Goal: Find specific page/section: Locate a particular part of the current website

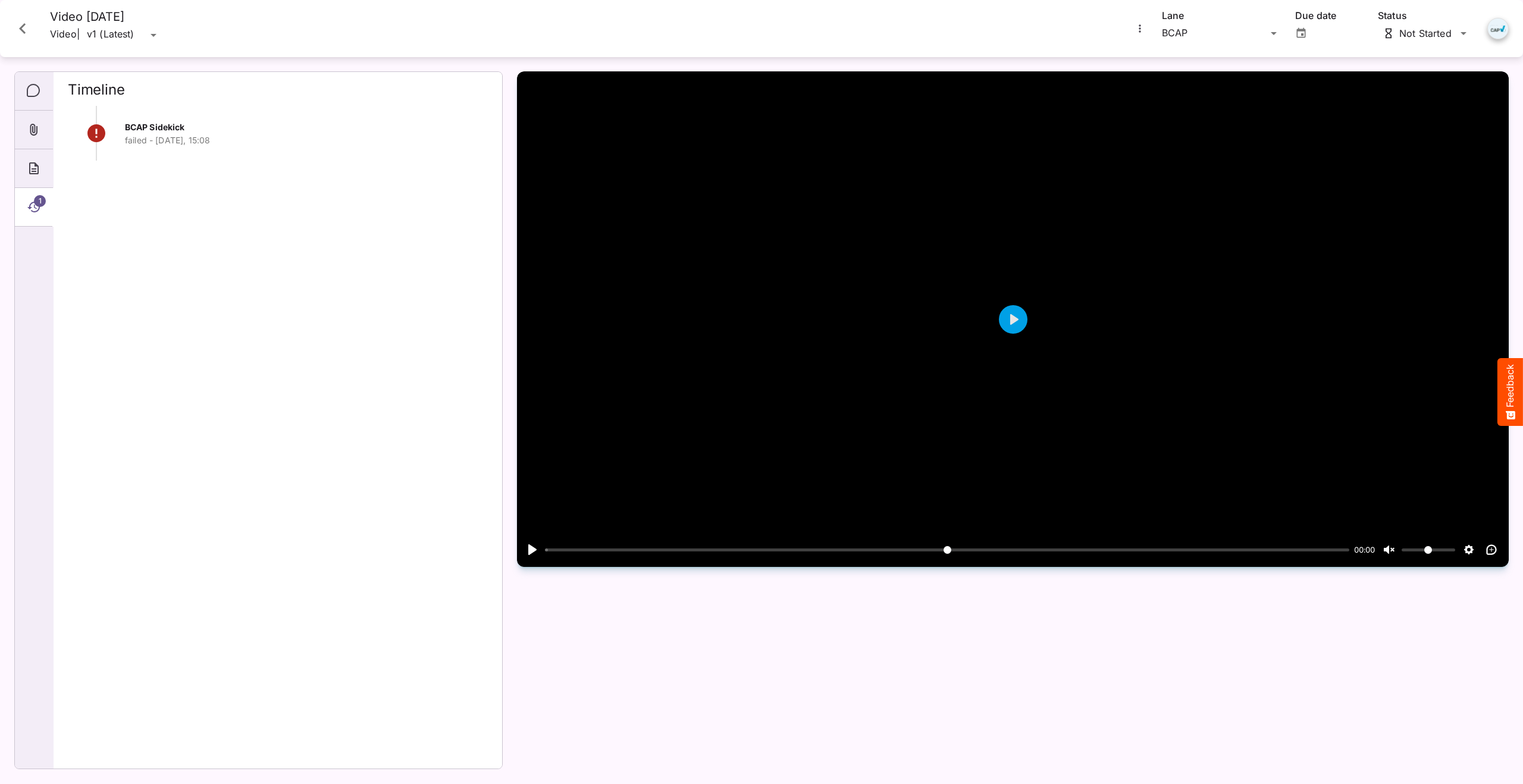
scroll to position [1280, 0]
click at [26, 32] on icon "Close card" at bounding box center [22, 28] width 21 height 21
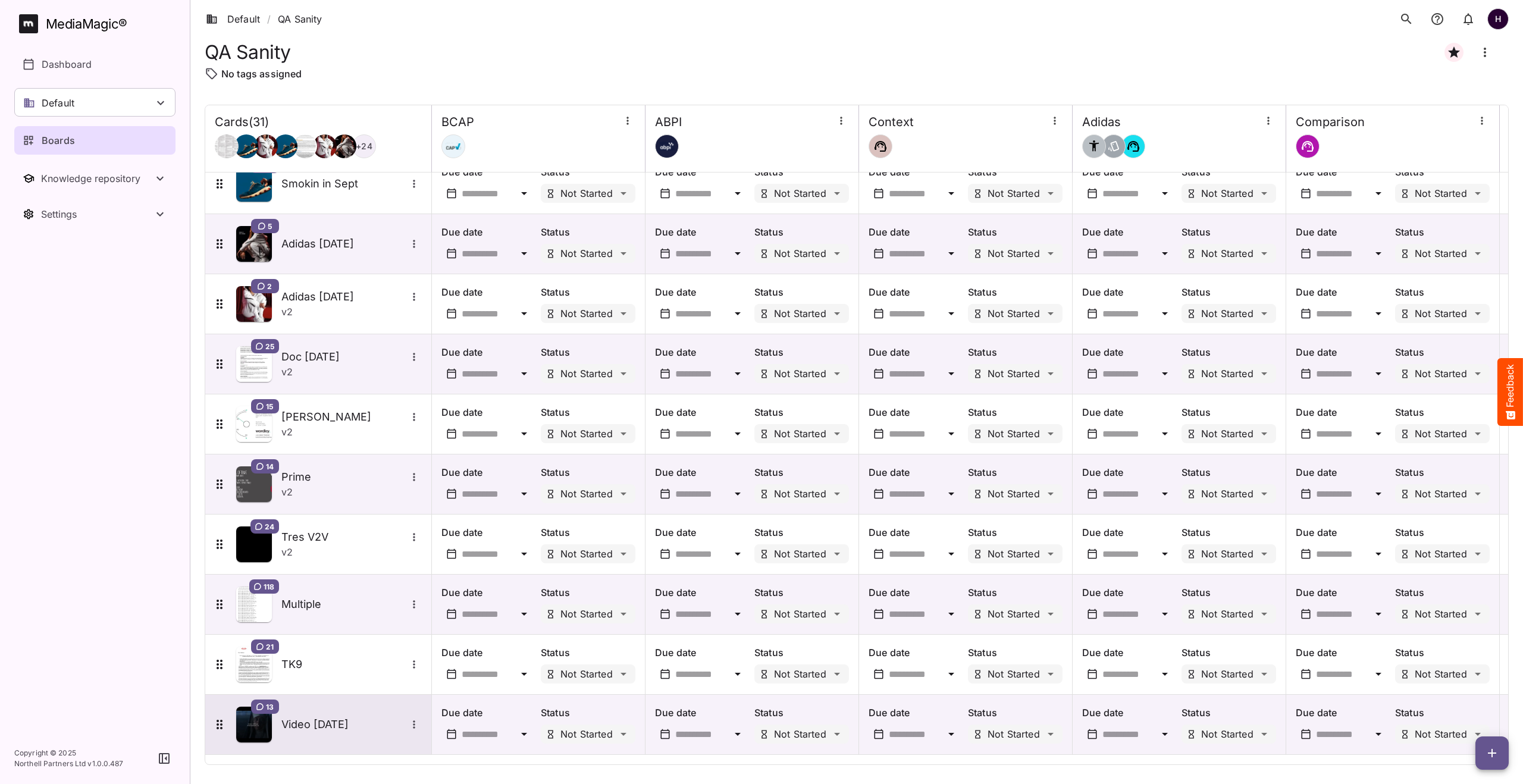
click at [318, 704] on div "13 Video [DATE]" at bounding box center [318, 724] width 226 height 60
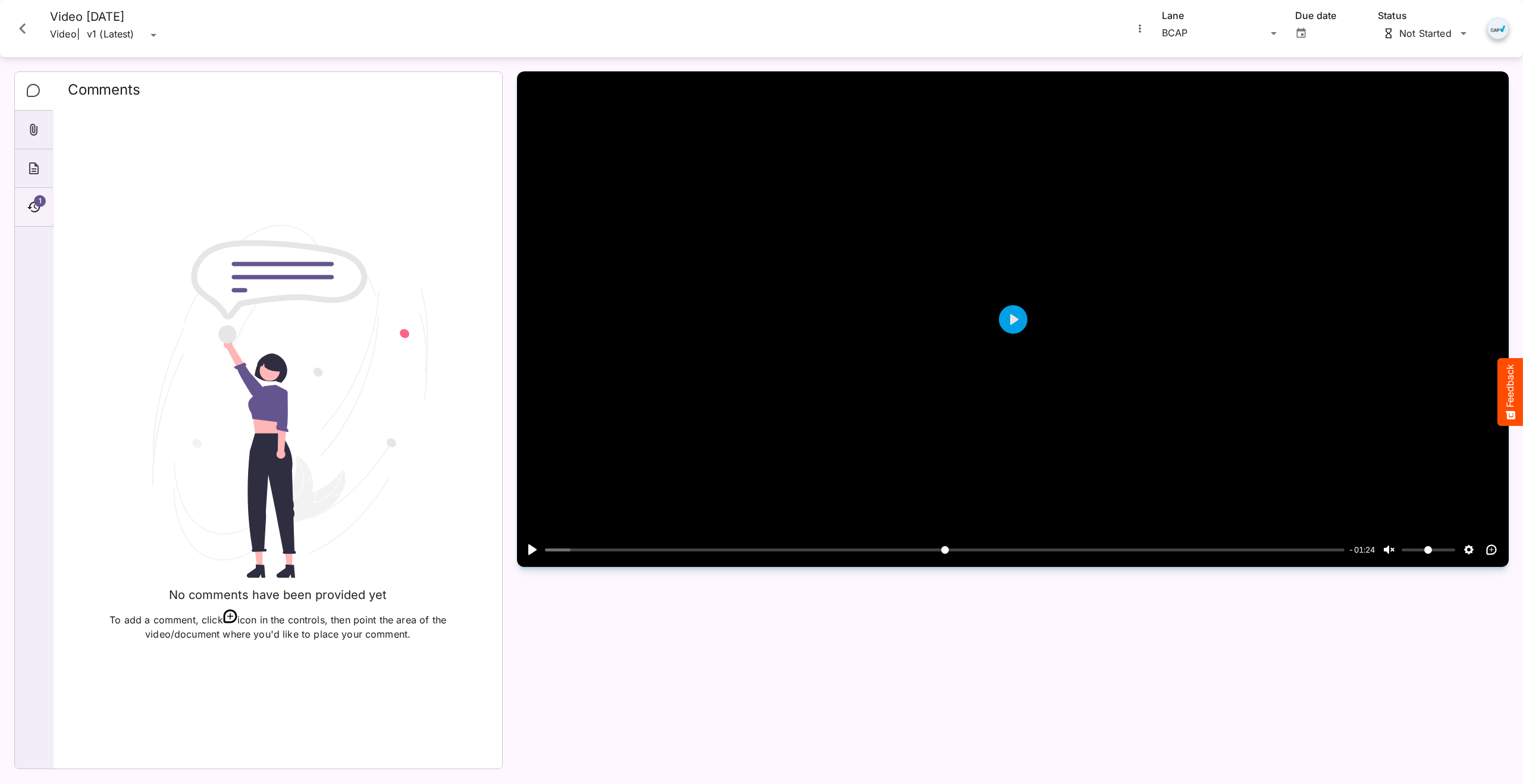
click at [38, 198] on span "1" at bounding box center [40, 201] width 12 height 12
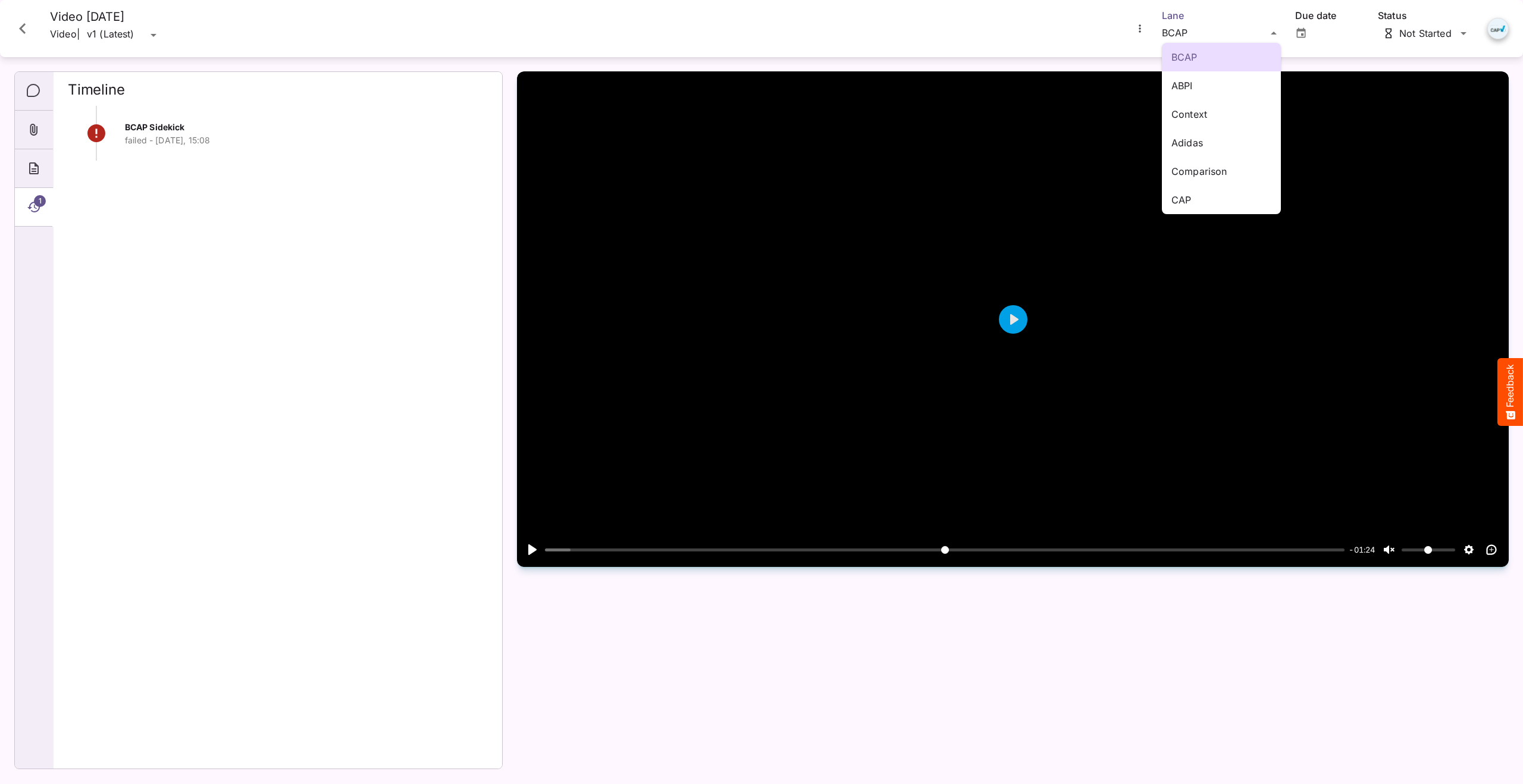
click at [1171, 26] on div "BCAP ABPI Context Adidas Comparison CAP Default / QA Sanity H MediaMagic ® Dash…" at bounding box center [762, 389] width 1523 height 779
click at [1190, 197] on p "CAP" at bounding box center [1221, 199] width 100 height 14
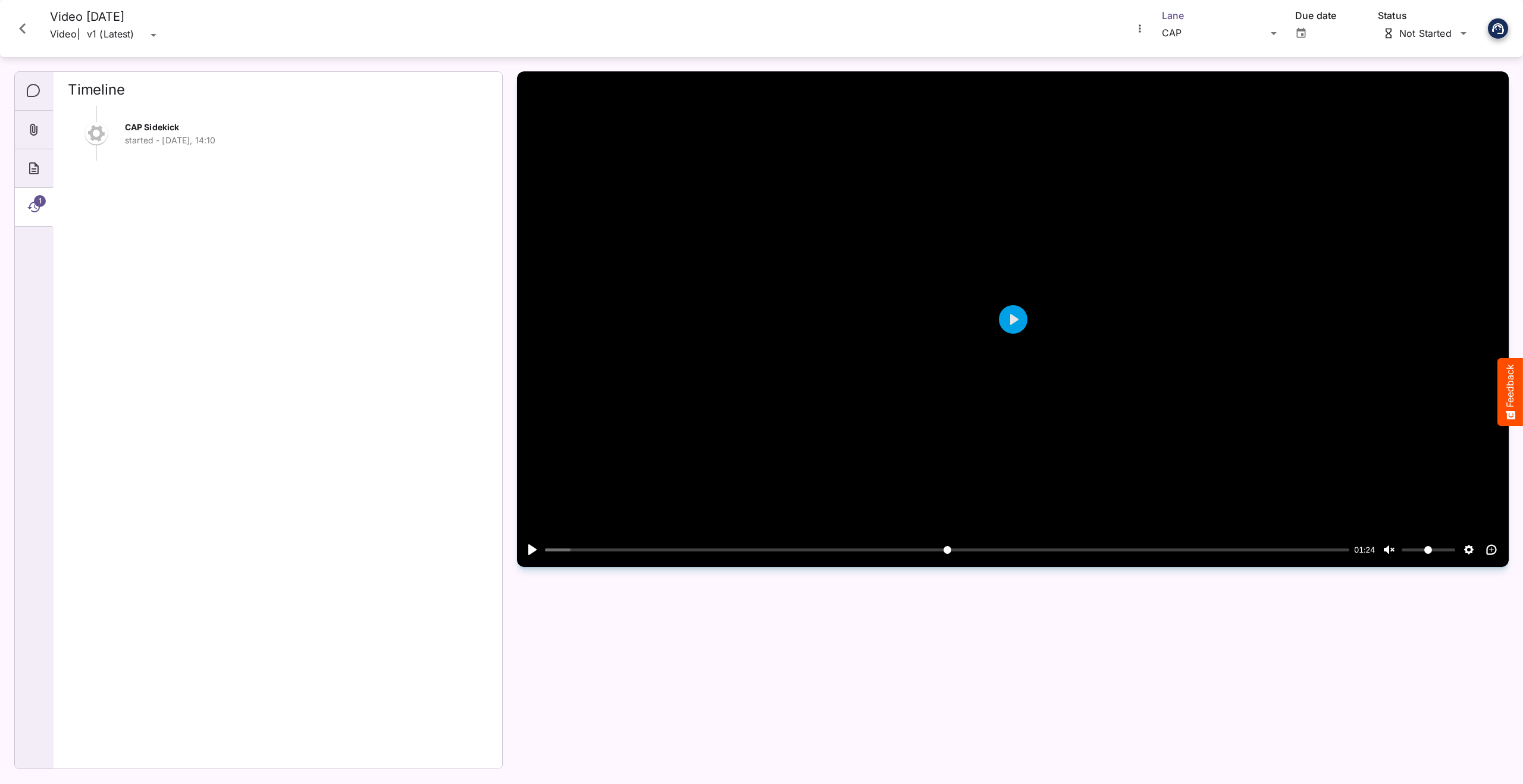
scroll to position [1280, 0]
